Goal: Navigation & Orientation: Understand site structure

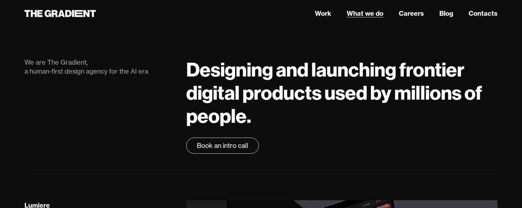
click at [366, 11] on link "What we do" at bounding box center [365, 14] width 37 height 10
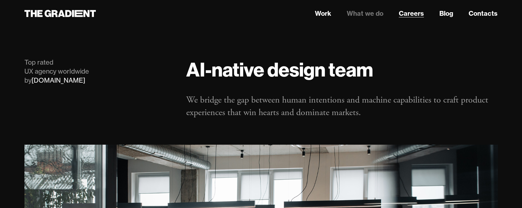
click at [416, 15] on link "Careers" at bounding box center [411, 14] width 25 height 10
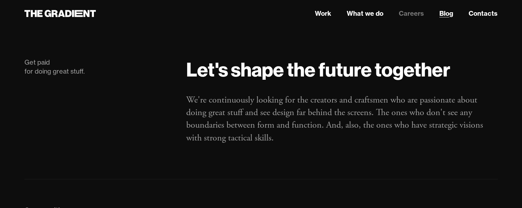
click at [445, 18] on link "Blog" at bounding box center [446, 14] width 14 height 10
